Goal: Browse casually: Explore the website without a specific task or goal

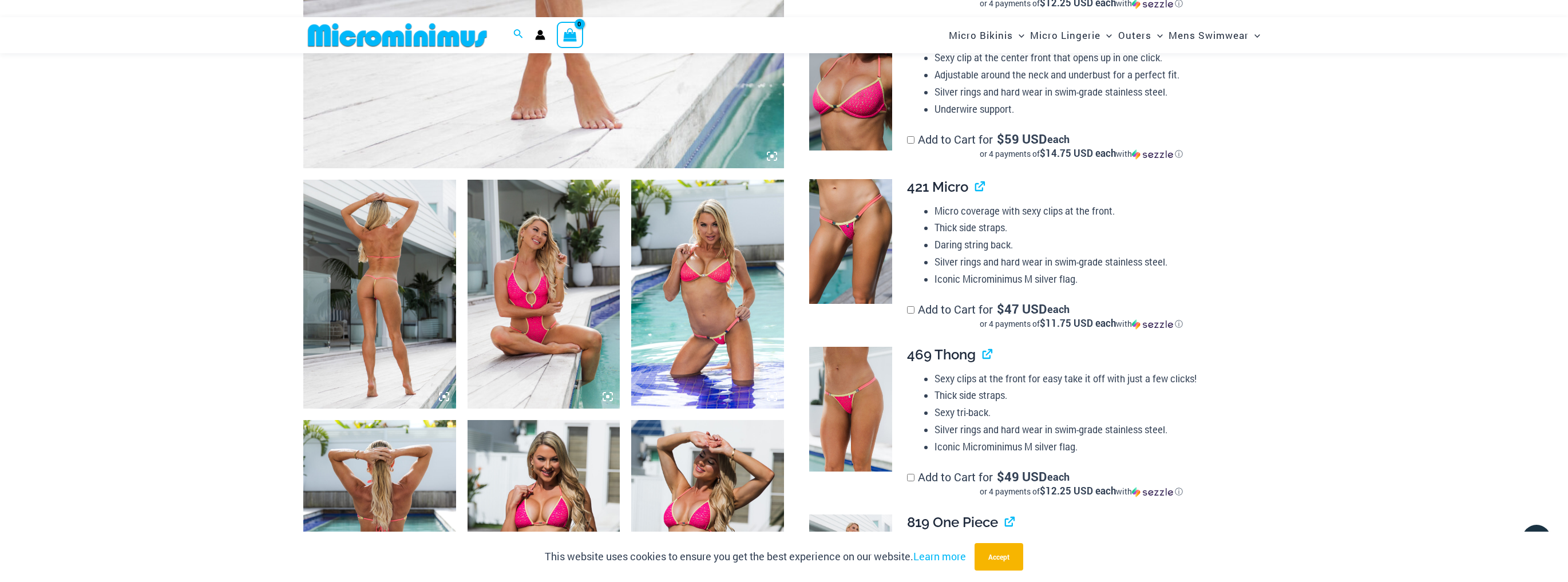
scroll to position [722, 0]
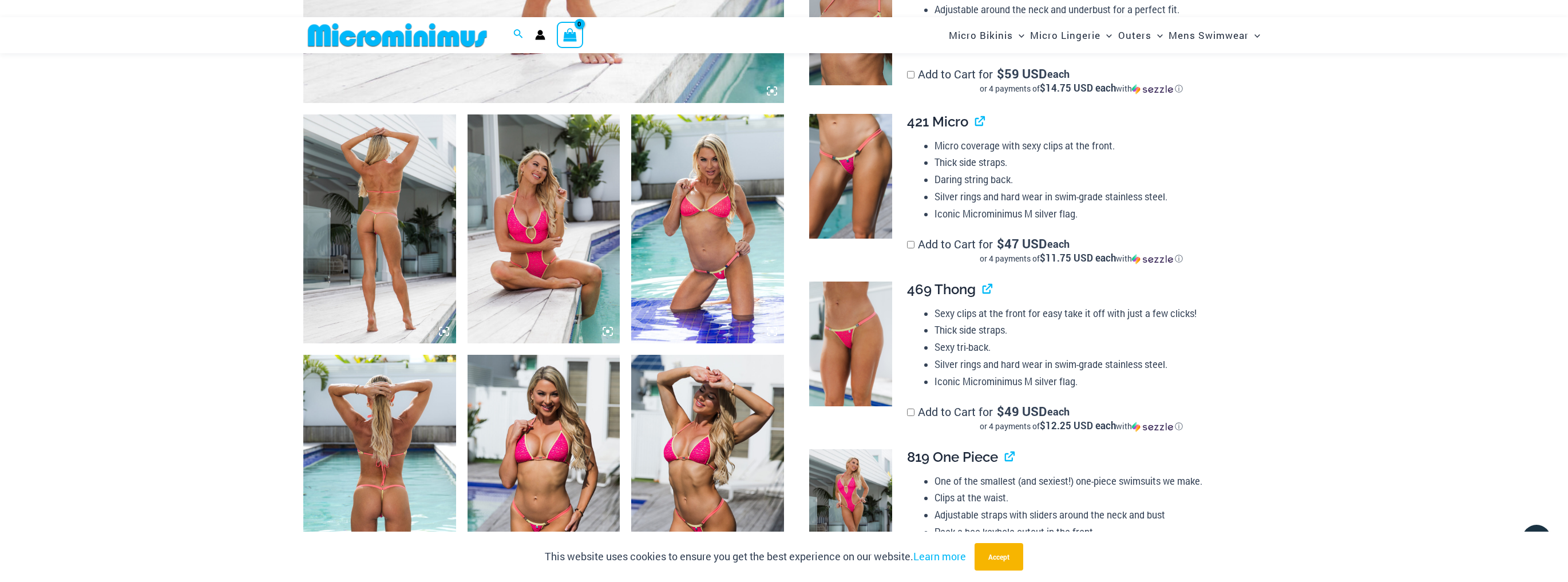
click at [387, 209] on img at bounding box center [379, 229] width 153 height 229
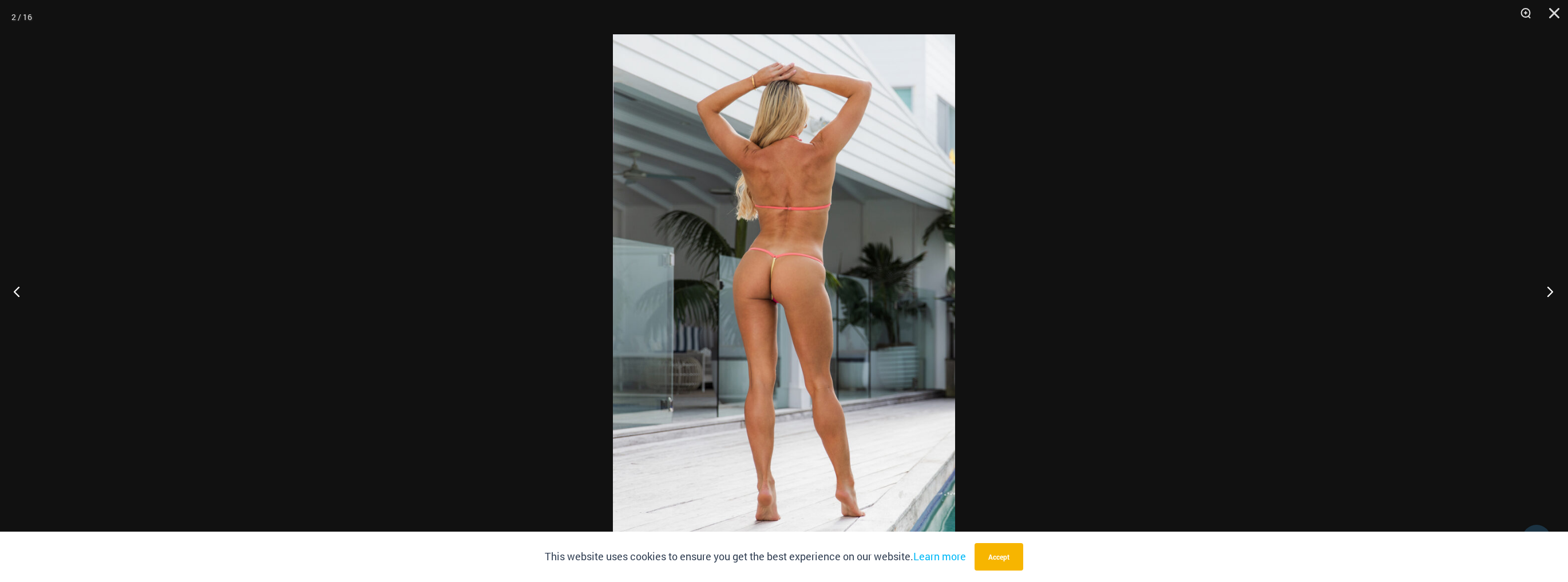
click at [1556, 292] on button "Next" at bounding box center [1546, 292] width 43 height 57
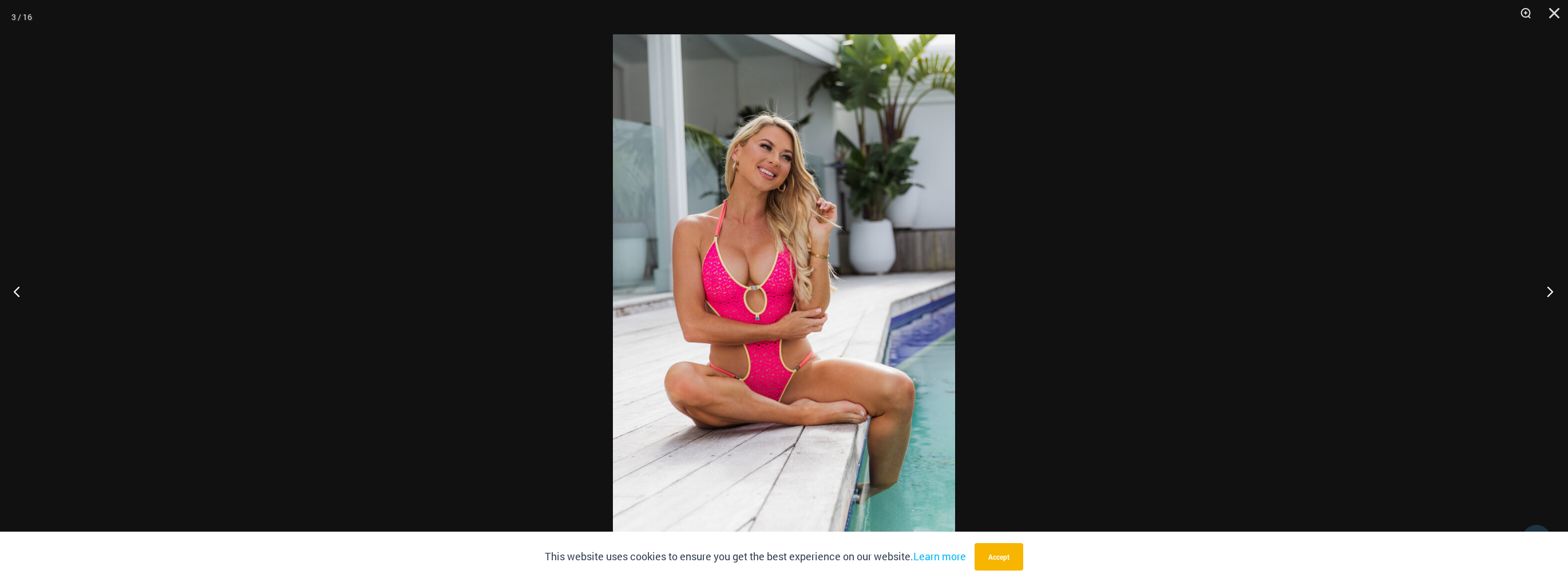
click at [1556, 292] on button "Next" at bounding box center [1546, 292] width 43 height 57
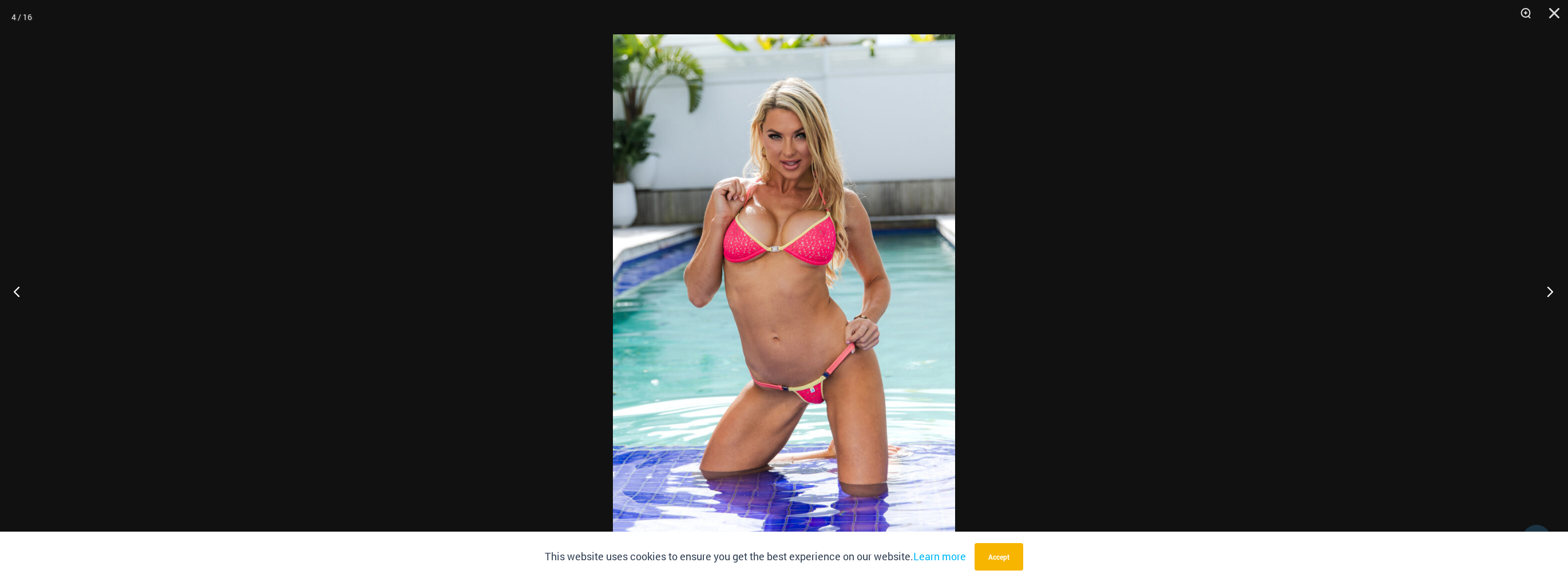
click at [1556, 292] on button "Next" at bounding box center [1546, 292] width 43 height 57
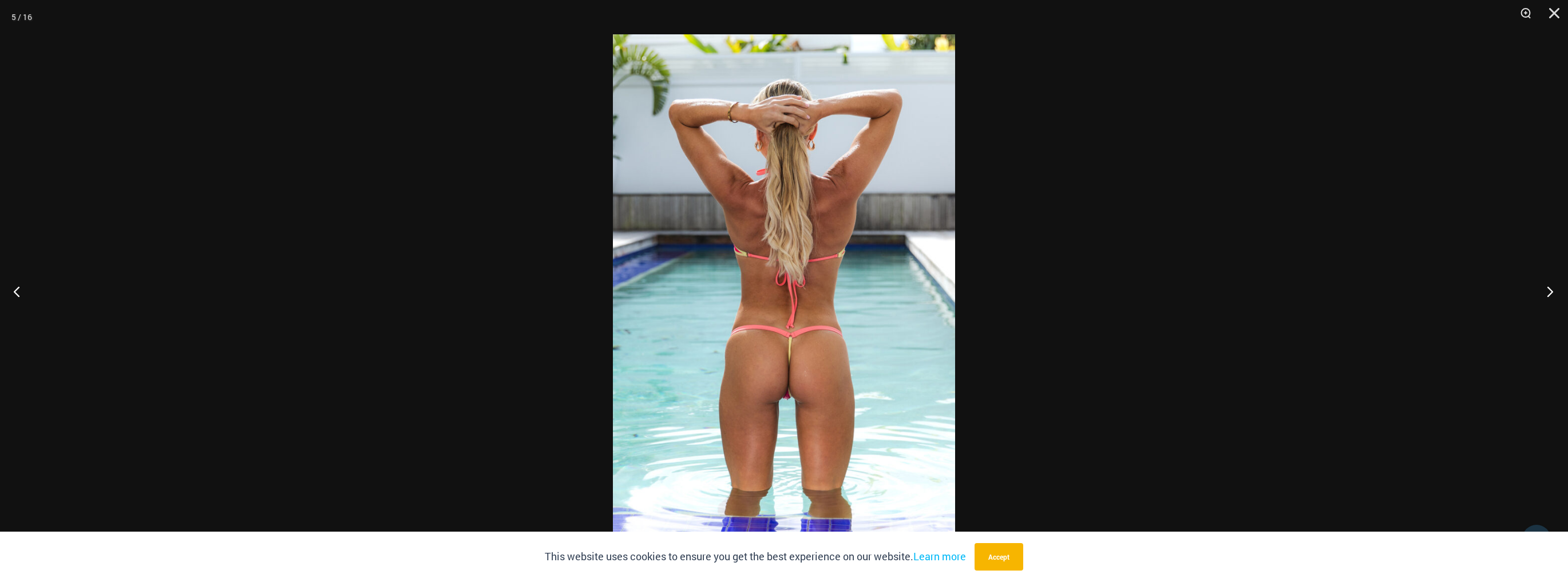
click at [1556, 292] on button "Next" at bounding box center [1546, 292] width 43 height 57
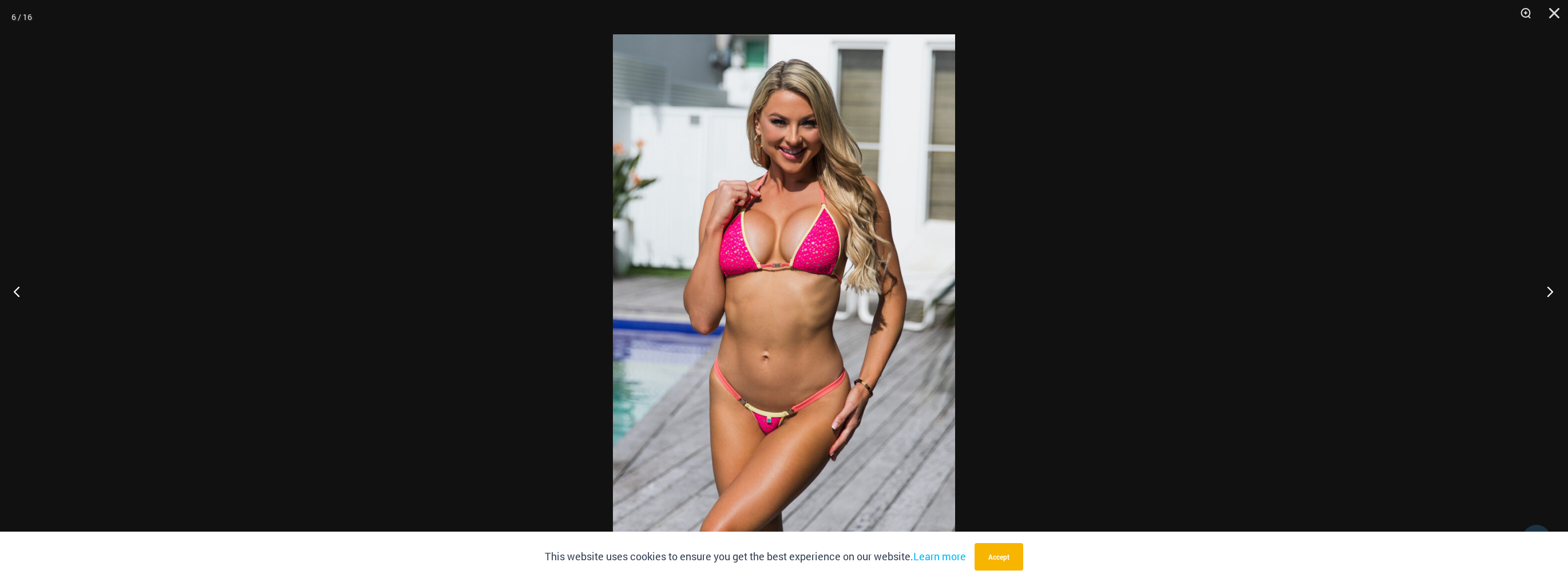
click at [1556, 292] on button "Next" at bounding box center [1546, 292] width 43 height 57
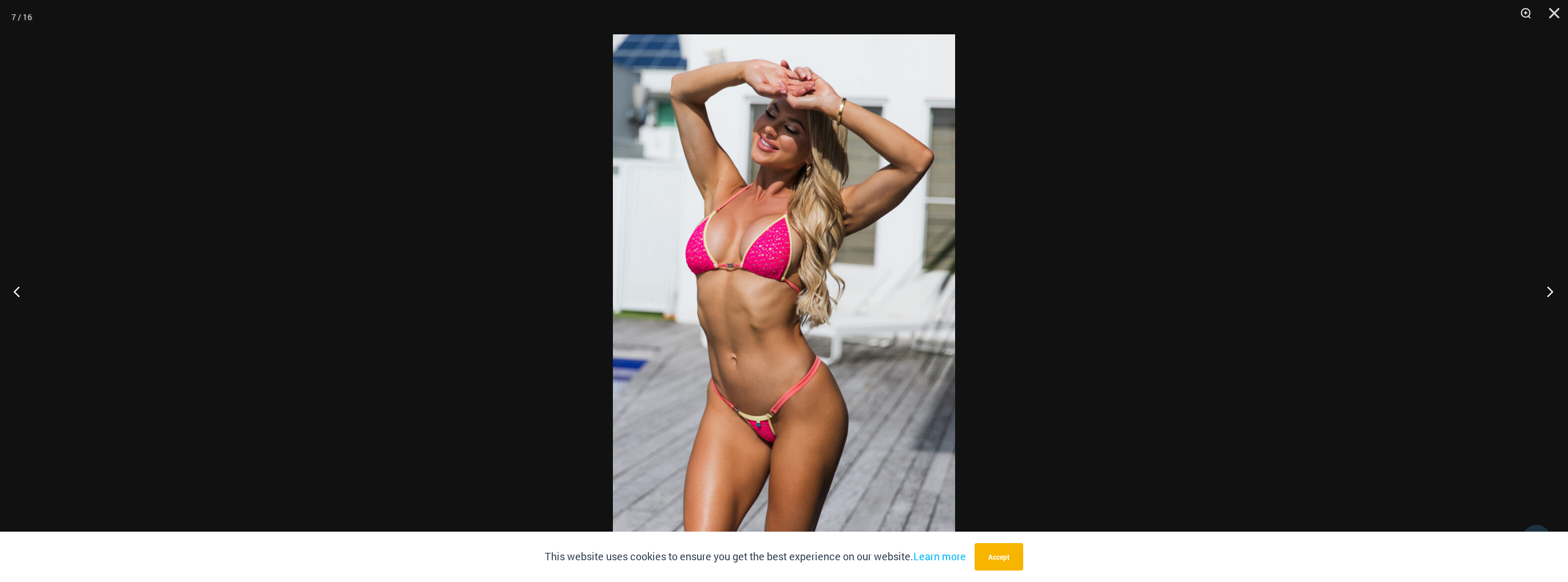
click at [1556, 292] on button "Next" at bounding box center [1546, 292] width 43 height 57
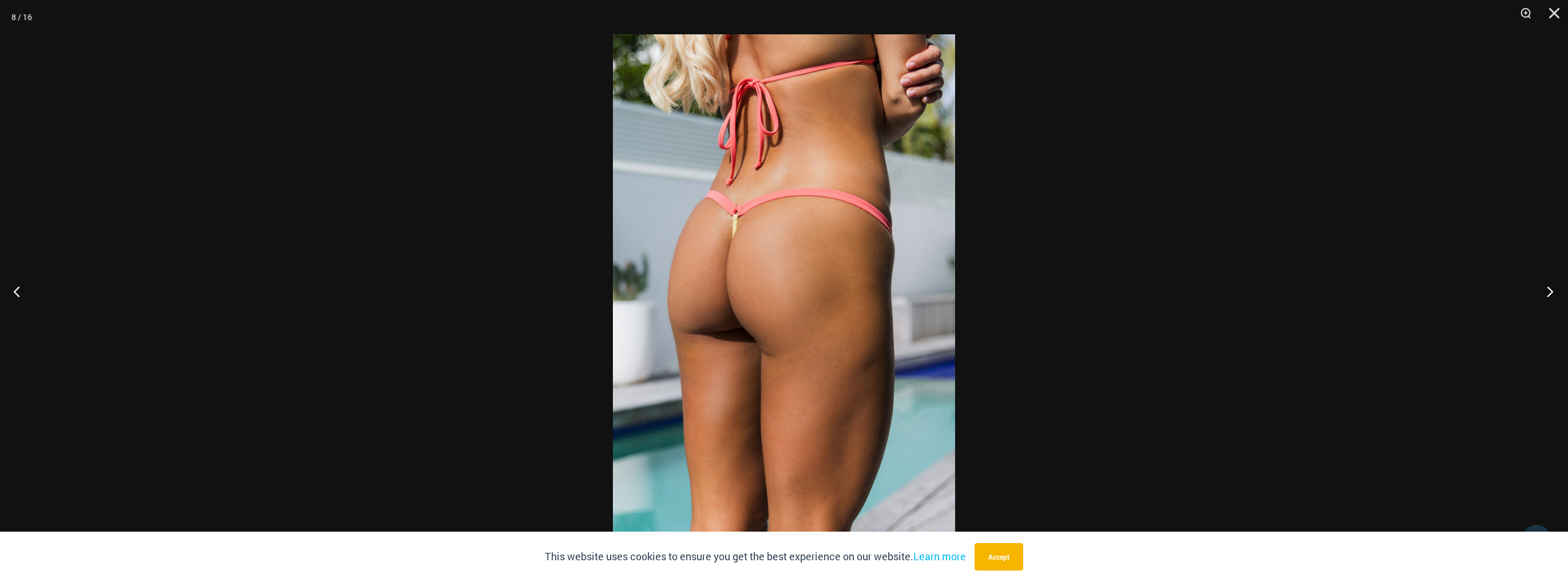
click at [1556, 292] on button "Next" at bounding box center [1546, 292] width 43 height 57
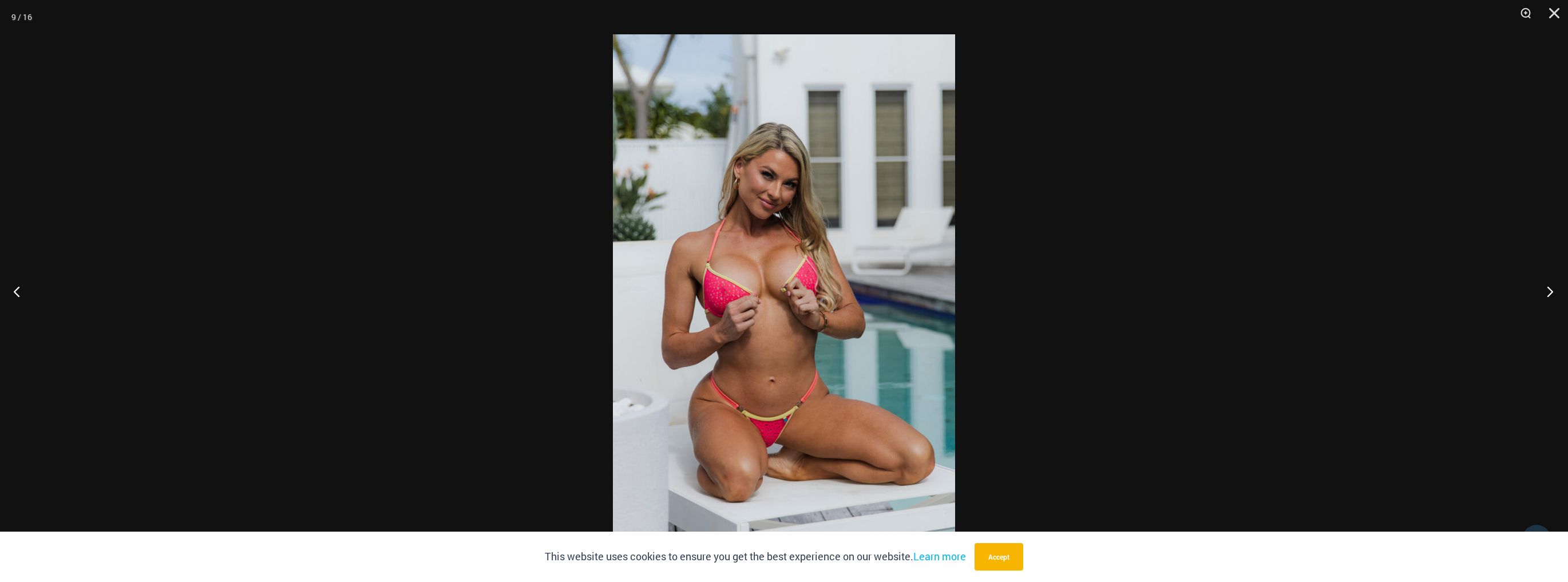
click at [1556, 292] on button "Next" at bounding box center [1546, 292] width 43 height 57
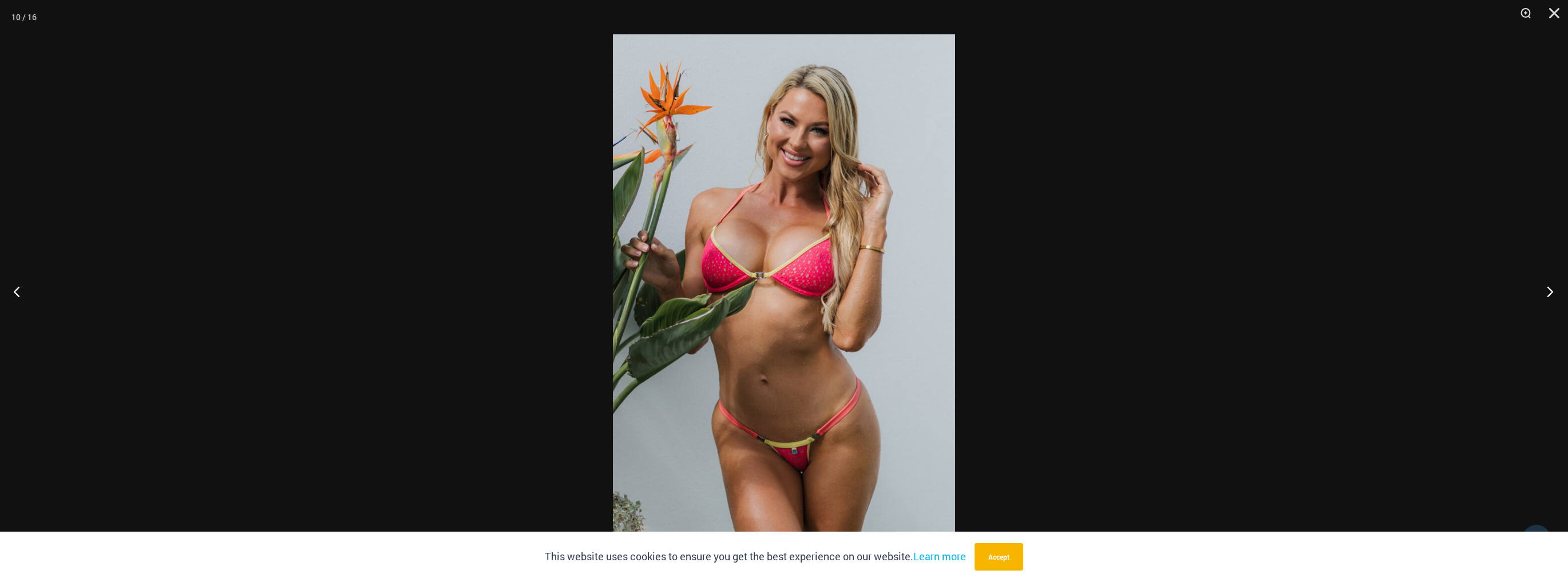
click at [1556, 292] on button "Next" at bounding box center [1546, 292] width 43 height 57
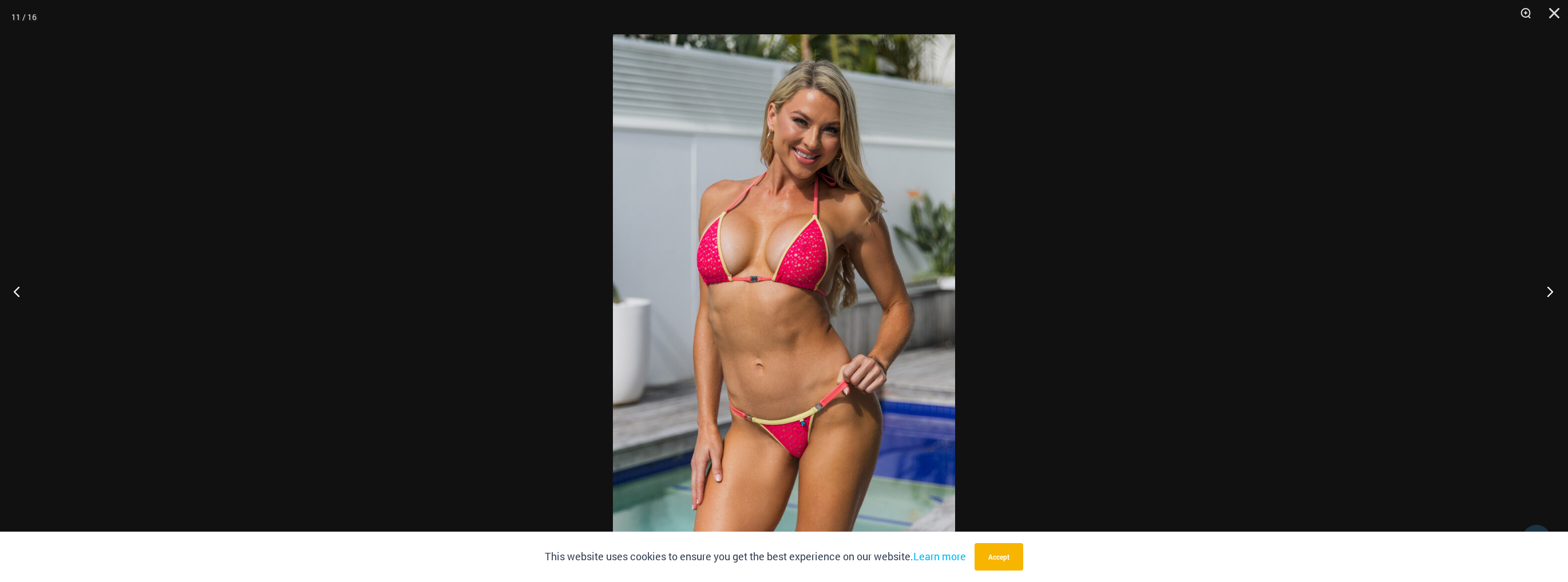
click at [1556, 292] on button "Next" at bounding box center [1546, 292] width 43 height 57
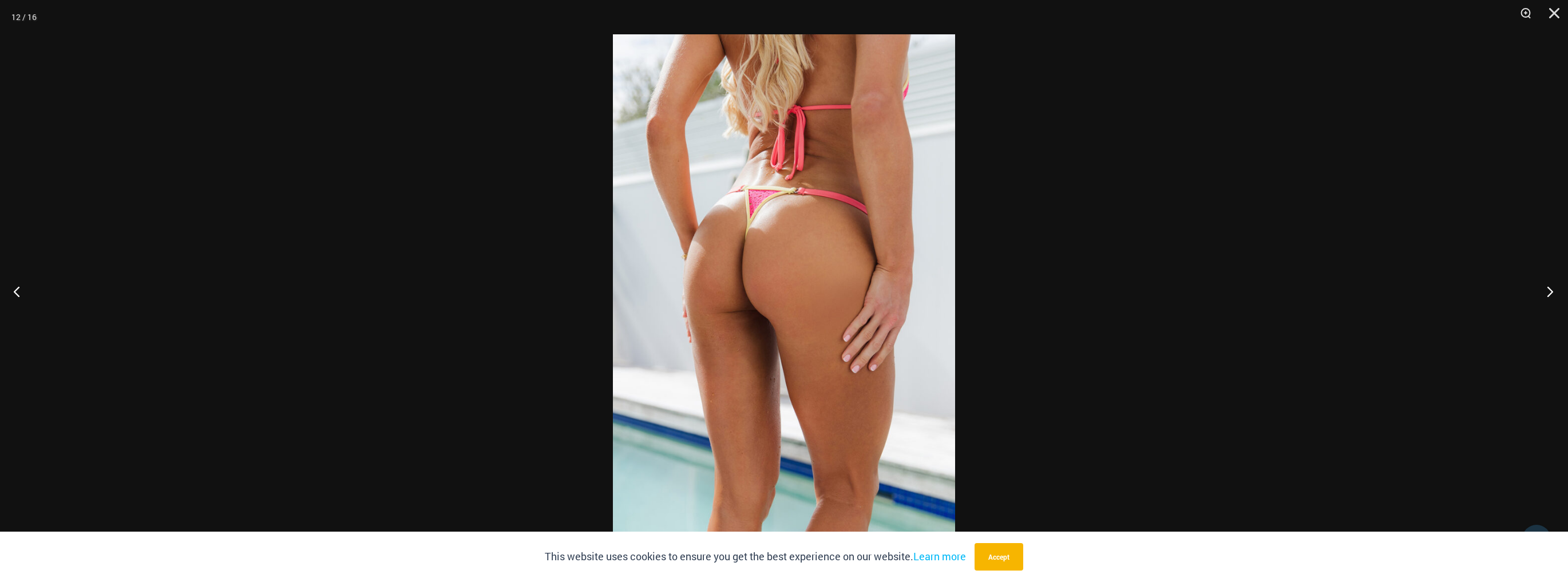
click at [1556, 290] on button "Next" at bounding box center [1546, 292] width 43 height 57
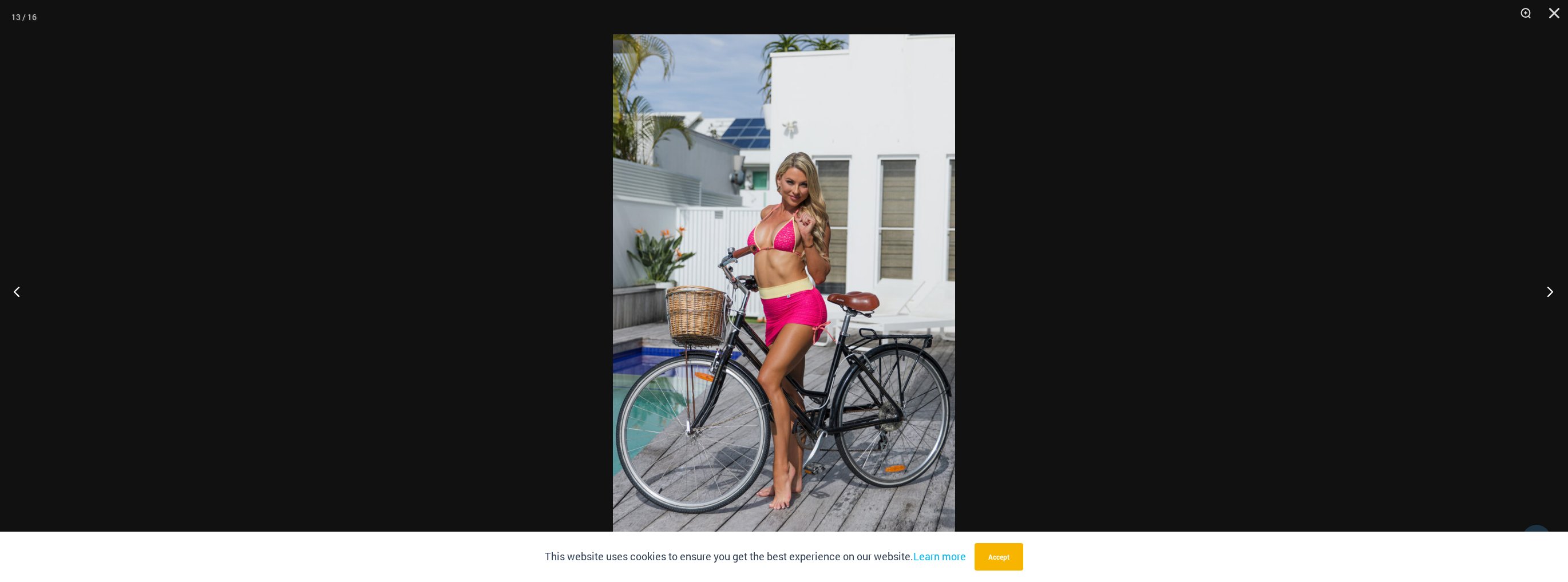
click at [1556, 290] on button "Next" at bounding box center [1546, 292] width 43 height 57
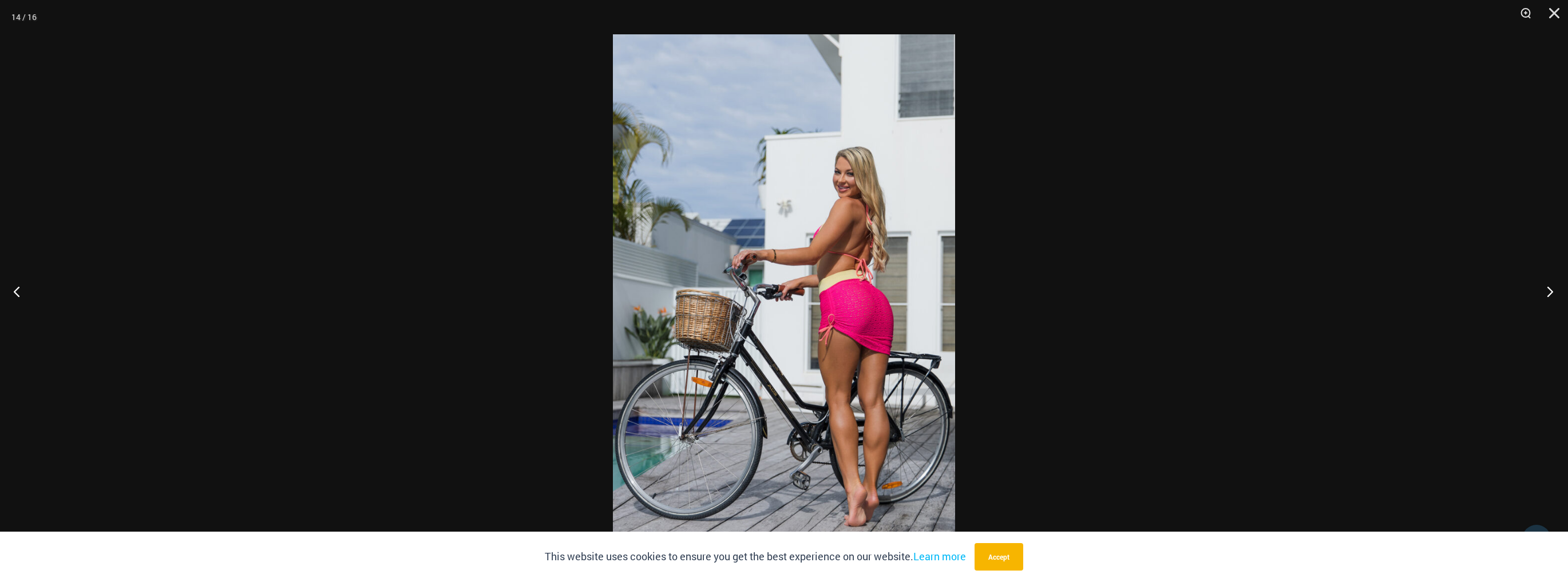
click at [1556, 290] on button "Next" at bounding box center [1546, 292] width 43 height 57
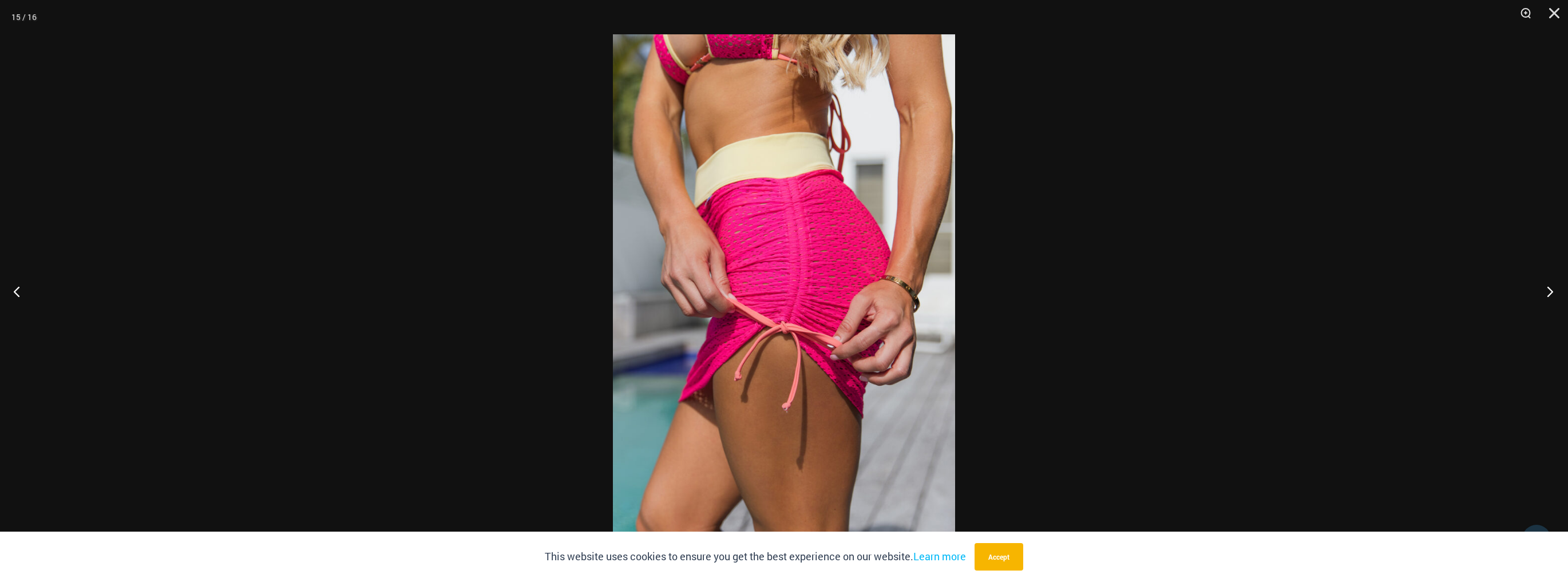
click at [1556, 290] on button "Next" at bounding box center [1546, 292] width 43 height 57
